Goal: Task Accomplishment & Management: Complete application form

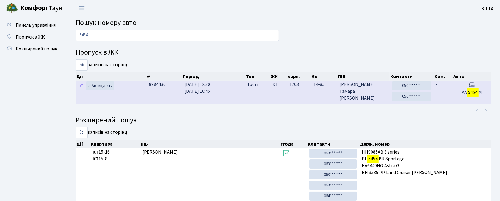
type input "5454"
click at [442, 88] on td "-" at bounding box center [443, 92] width 19 height 23
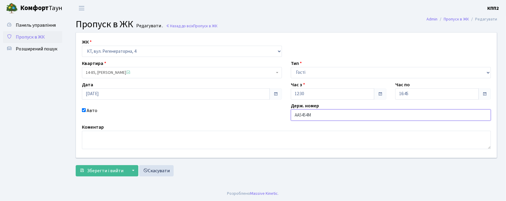
click at [329, 117] on input "АА5454М" at bounding box center [391, 114] width 200 height 11
type input "АА5454МВ"
click at [95, 169] on span "Зберегти і вийти" at bounding box center [105, 171] width 36 height 7
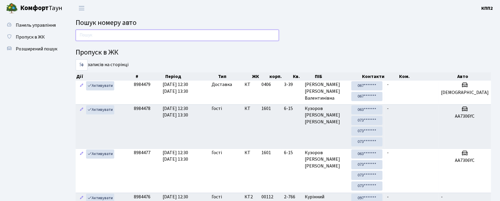
click at [87, 40] on input "text" at bounding box center [177, 35] width 203 height 11
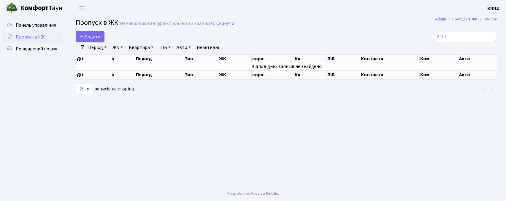
select select "25"
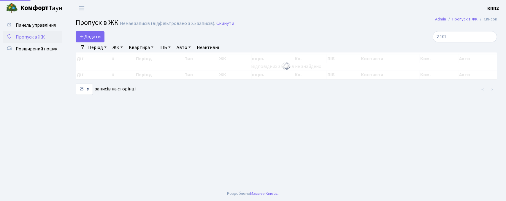
click at [445, 40] on input "2-101" at bounding box center [464, 36] width 64 height 11
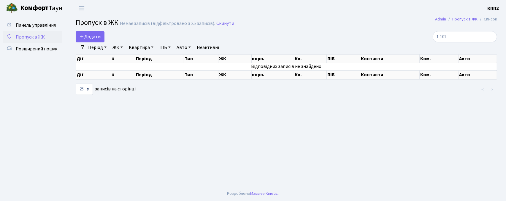
type input "-101"
click at [490, 37] on input "-101" at bounding box center [464, 36] width 64 height 11
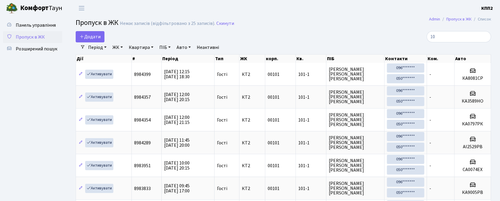
type input "1"
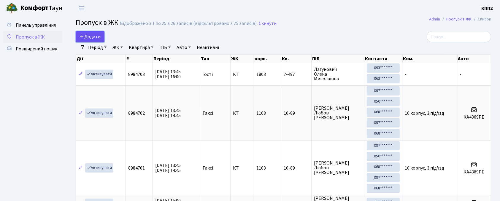
click at [96, 34] on span "Додати" at bounding box center [89, 37] width 21 height 7
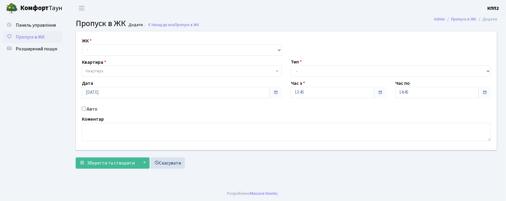
select select "271"
click at [82, 44] on select "- КТ, вул. Регенераторна, 4 КТ2, просп. [STREET_ADDRESS] [STREET_ADDRESS] [PERS…" at bounding box center [182, 49] width 200 height 11
select select
click at [43, 34] on span "Пропуск в ЖК" at bounding box center [30, 37] width 29 height 7
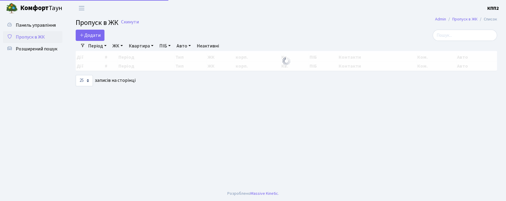
select select "25"
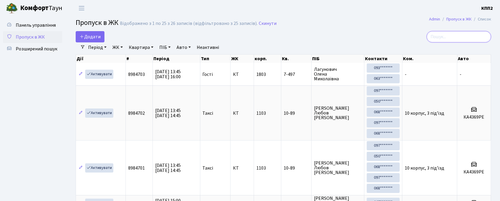
click at [473, 34] on input "search" at bounding box center [458, 36] width 64 height 11
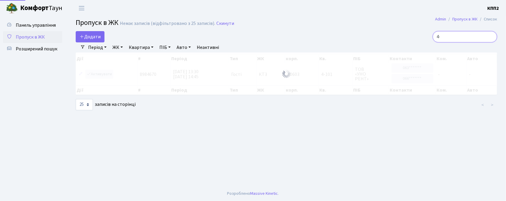
type input "4"
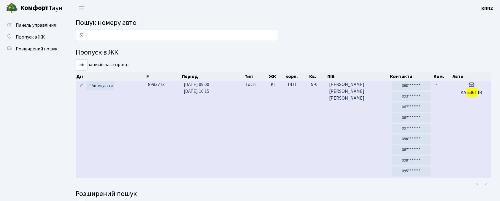
type input "6"
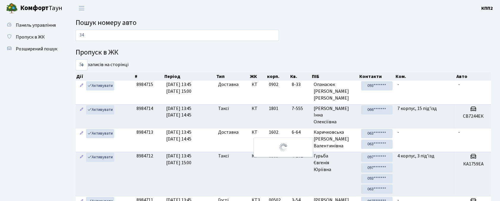
type input "3"
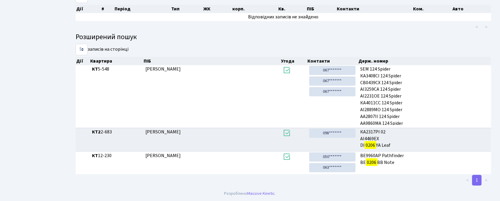
scroll to position [32, 0]
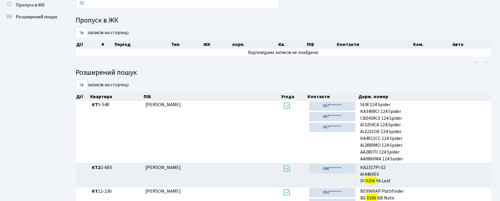
type input "0"
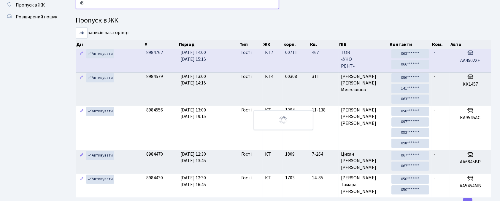
type input "4"
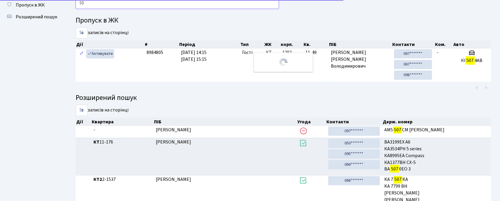
type input "5"
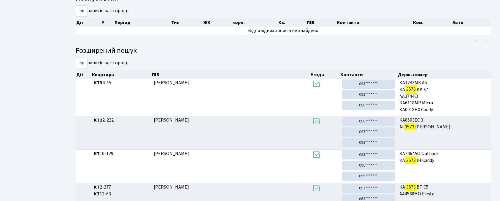
scroll to position [109, 0]
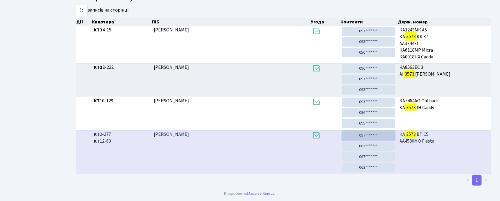
click at [368, 137] on link "097*******" at bounding box center [368, 135] width 52 height 9
click at [373, 147] on link "063*******" at bounding box center [368, 146] width 52 height 9
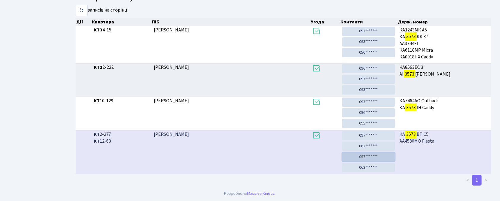
click at [380, 156] on link "097*******" at bounding box center [368, 156] width 52 height 9
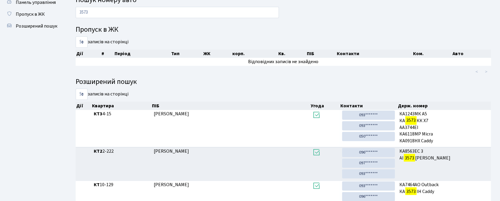
scroll to position [0, 0]
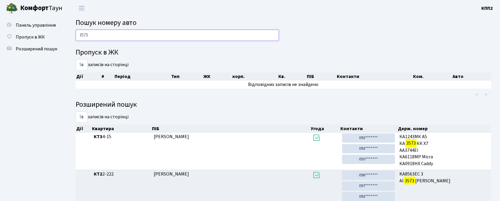
click at [208, 32] on input "3573" at bounding box center [177, 35] width 203 height 11
type input "3"
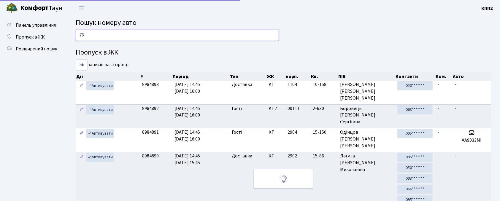
type input "7"
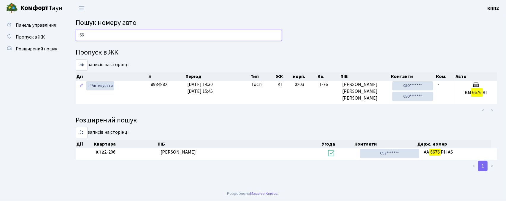
type input "6"
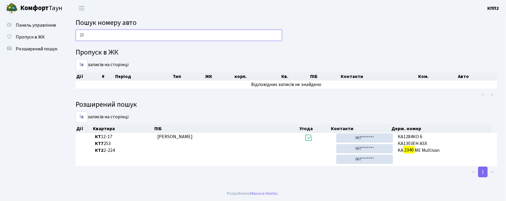
type input "2"
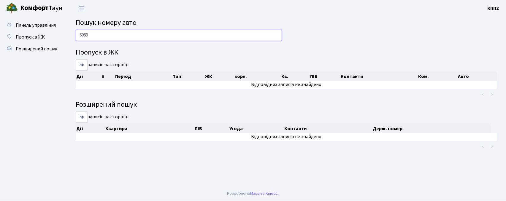
type input "6089"
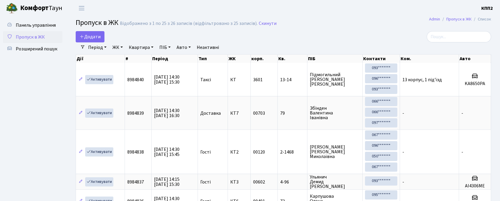
select select "25"
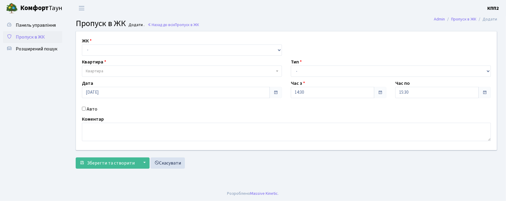
click at [90, 107] on label "Авто" at bounding box center [92, 109] width 11 height 7
click at [86, 107] on input "Авто" at bounding box center [84, 109] width 4 height 4
checkbox input "true"
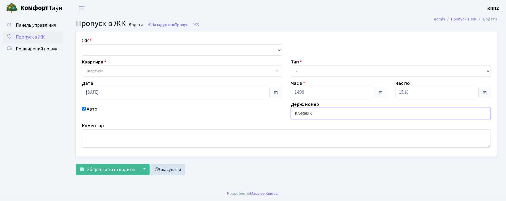
type input "КА4380ІК"
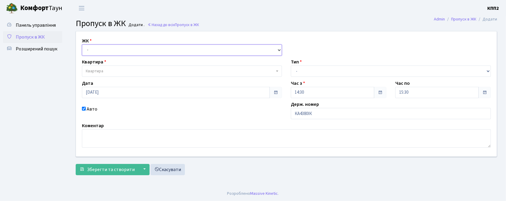
click at [111, 50] on select "- КТ, вул. Регенераторна, 4 КТ2, просп. Соборності, 17 КТ3, вул. Березнева, 16 …" at bounding box center [182, 49] width 200 height 11
select select "271"
click at [82, 44] on select "- КТ, вул. Регенераторна, 4 КТ2, просп. Соборності, 17 КТ3, вул. Березнева, 16 …" at bounding box center [182, 49] width 200 height 11
select select
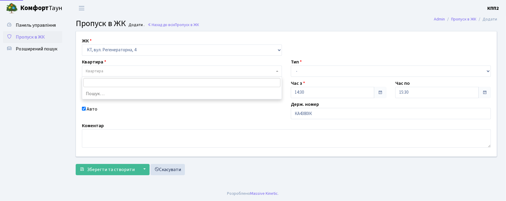
click at [107, 70] on span "Квартира" at bounding box center [180, 71] width 189 height 6
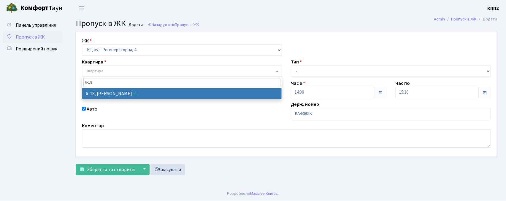
type input "6-18"
select select "5198"
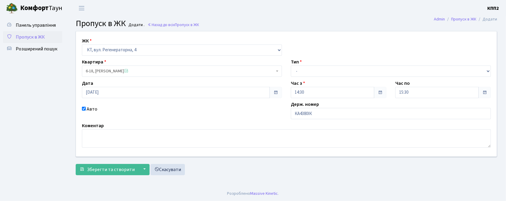
drag, startPoint x: 346, startPoint y: 65, endPoint x: 345, endPoint y: 70, distance: 4.8
click at [346, 68] on div "Тип - Доставка Таксі Гості Сервіс" at bounding box center [390, 67] width 209 height 18
drag, startPoint x: 344, startPoint y: 66, endPoint x: 337, endPoint y: 77, distance: 13.1
click at [343, 68] on select "- Доставка Таксі Гості Сервіс" at bounding box center [391, 71] width 200 height 11
select select "2"
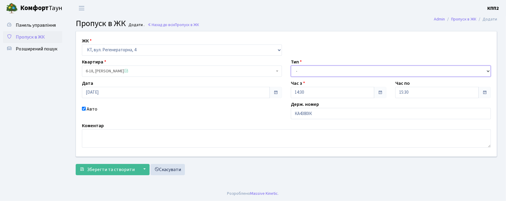
click at [291, 66] on select "- Доставка Таксі Гості Сервіс" at bounding box center [391, 71] width 200 height 11
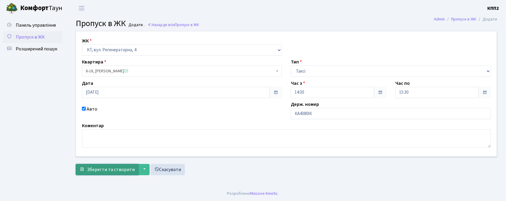
drag, startPoint x: 117, startPoint y: 173, endPoint x: 123, endPoint y: 173, distance: 6.5
click at [117, 173] on button "Зберегти та створити" at bounding box center [107, 169] width 63 height 11
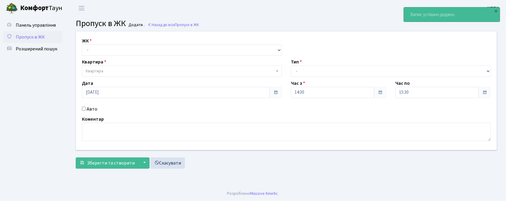
click at [10, 32] on link "Пропуск в ЖК" at bounding box center [32, 37] width 59 height 12
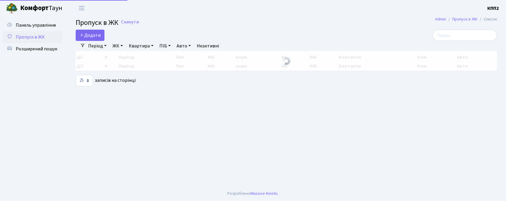
select select "25"
click at [453, 37] on input "search" at bounding box center [464, 35] width 64 height 11
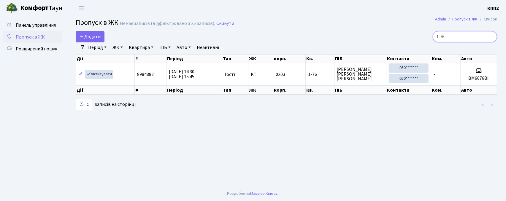
type input "1-76"
click at [100, 45] on link "Період" at bounding box center [97, 47] width 23 height 10
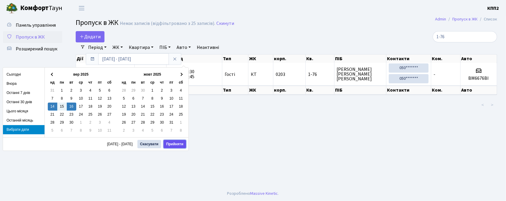
click at [171, 145] on button "Прийняти" at bounding box center [174, 144] width 23 height 8
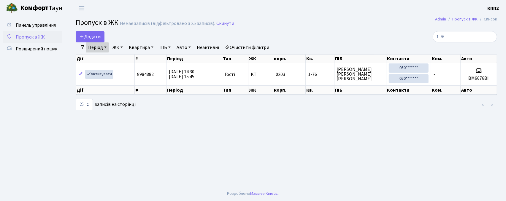
click at [99, 45] on link "Період" at bounding box center [97, 47] width 23 height 10
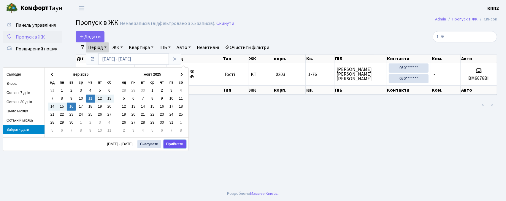
click at [184, 147] on button "Прийняти" at bounding box center [174, 144] width 23 height 8
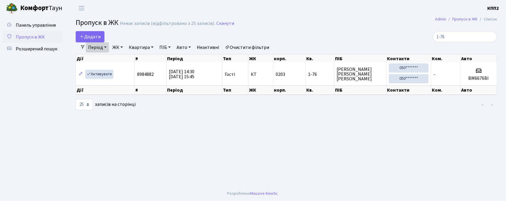
click at [104, 47] on link "Період" at bounding box center [97, 47] width 23 height 10
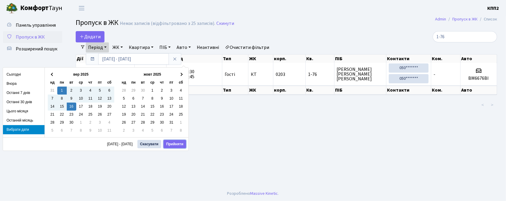
click at [171, 143] on button "Прийняти" at bounding box center [174, 144] width 23 height 8
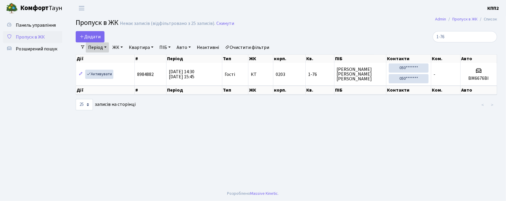
click at [21, 37] on span "Пропуск в ЖК" at bounding box center [30, 37] width 29 height 7
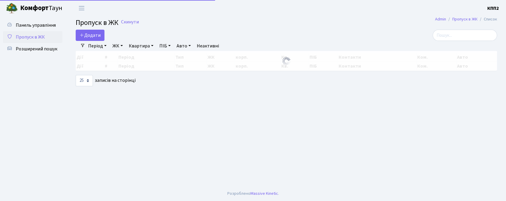
select select "25"
click at [44, 22] on span "Панель управління" at bounding box center [36, 25] width 40 height 7
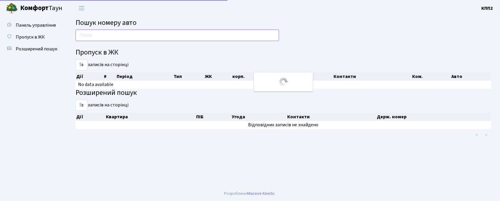
drag, startPoint x: 0, startPoint y: 0, endPoint x: 112, endPoint y: 40, distance: 118.4
click at [112, 40] on input "text" at bounding box center [177, 35] width 203 height 11
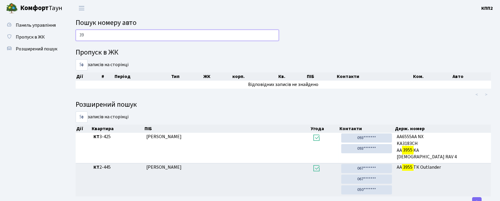
type input "3"
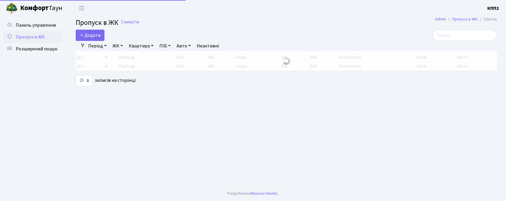
select select "25"
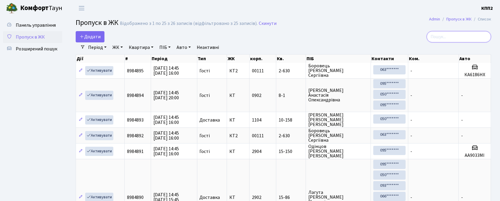
click at [456, 37] on input "search" at bounding box center [458, 36] width 64 height 11
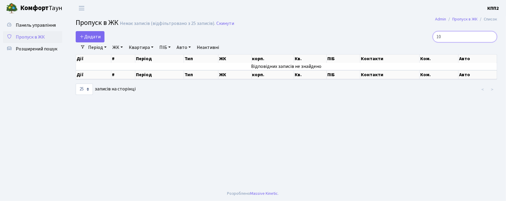
type input "1"
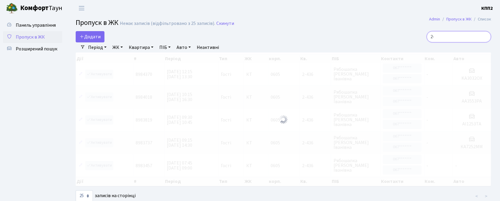
type input "2"
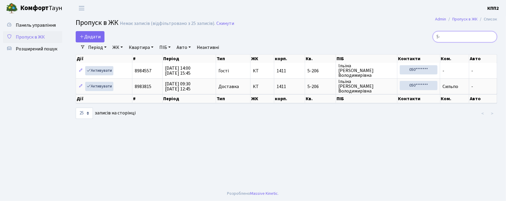
type input "5"
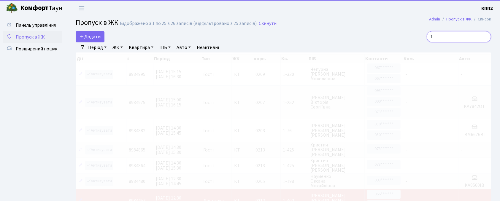
type input "1"
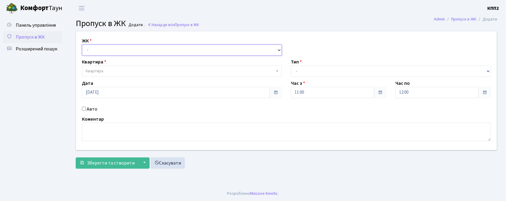
drag, startPoint x: 0, startPoint y: 0, endPoint x: 114, endPoint y: 48, distance: 123.8
click at [114, 48] on select "- КТ, вул. Регенераторна, 4 КТ2, просп. [STREET_ADDRESS] [STREET_ADDRESS] [PERS…" at bounding box center [182, 49] width 200 height 11
select select "271"
click at [82, 44] on select "- КТ, вул. Регенераторна, 4 КТ2, просп. [STREET_ADDRESS] [STREET_ADDRESS] [PERS…" at bounding box center [182, 49] width 200 height 11
select select
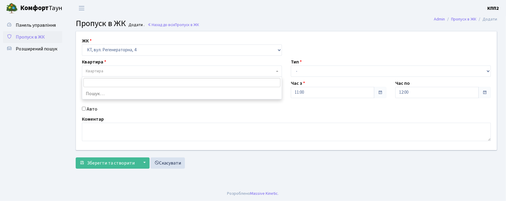
click at [131, 72] on span "Квартира" at bounding box center [180, 71] width 189 height 6
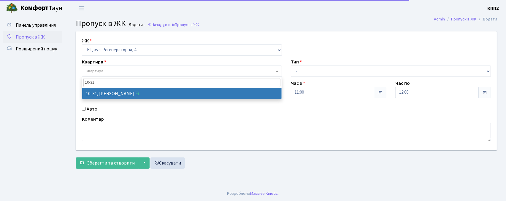
type input "10-31"
select select "6600"
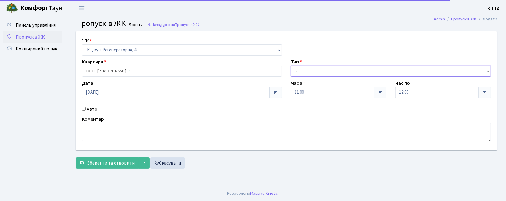
drag, startPoint x: 324, startPoint y: 73, endPoint x: 323, endPoint y: 77, distance: 3.9
click at [324, 73] on select "- Доставка Таксі Гості Сервіс" at bounding box center [391, 71] width 200 height 11
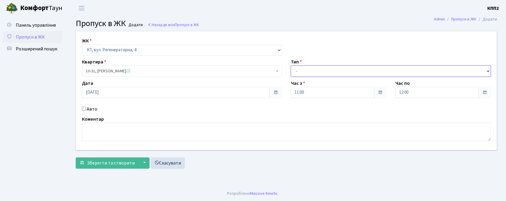
select select "3"
click at [291, 66] on select "- Доставка Таксі Гості Сервіс" at bounding box center [391, 71] width 200 height 11
click at [87, 111] on label "Авто" at bounding box center [92, 109] width 11 height 7
click at [86, 111] on input "Авто" at bounding box center [84, 109] width 4 height 4
checkbox input "true"
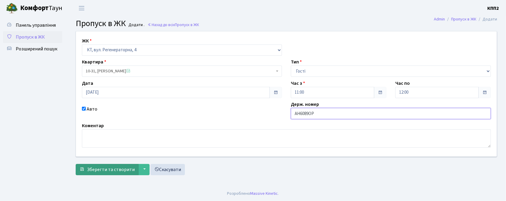
type input "АН6089ОР"
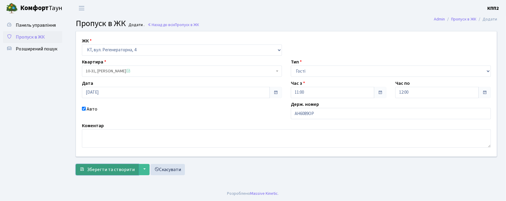
click at [117, 168] on span "Зберегти та створити" at bounding box center [111, 169] width 48 height 7
